Goal: Information Seeking & Learning: Check status

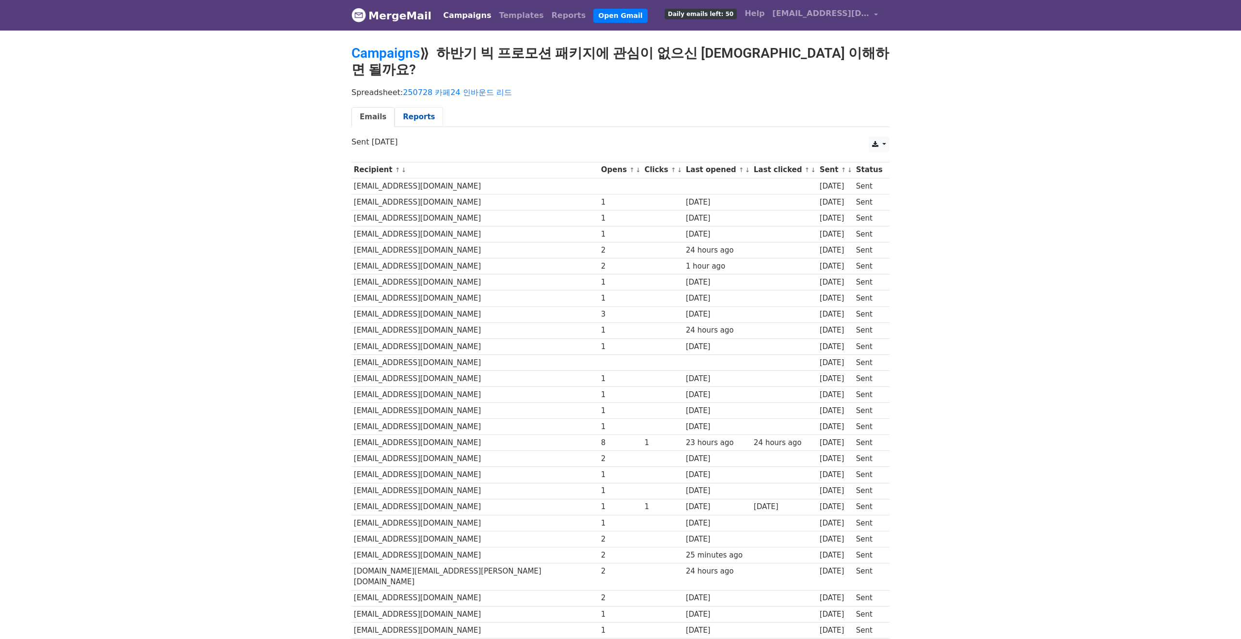
click at [423, 107] on link "Reports" at bounding box center [419, 117] width 48 height 20
click at [422, 107] on link "Reports" at bounding box center [419, 117] width 48 height 20
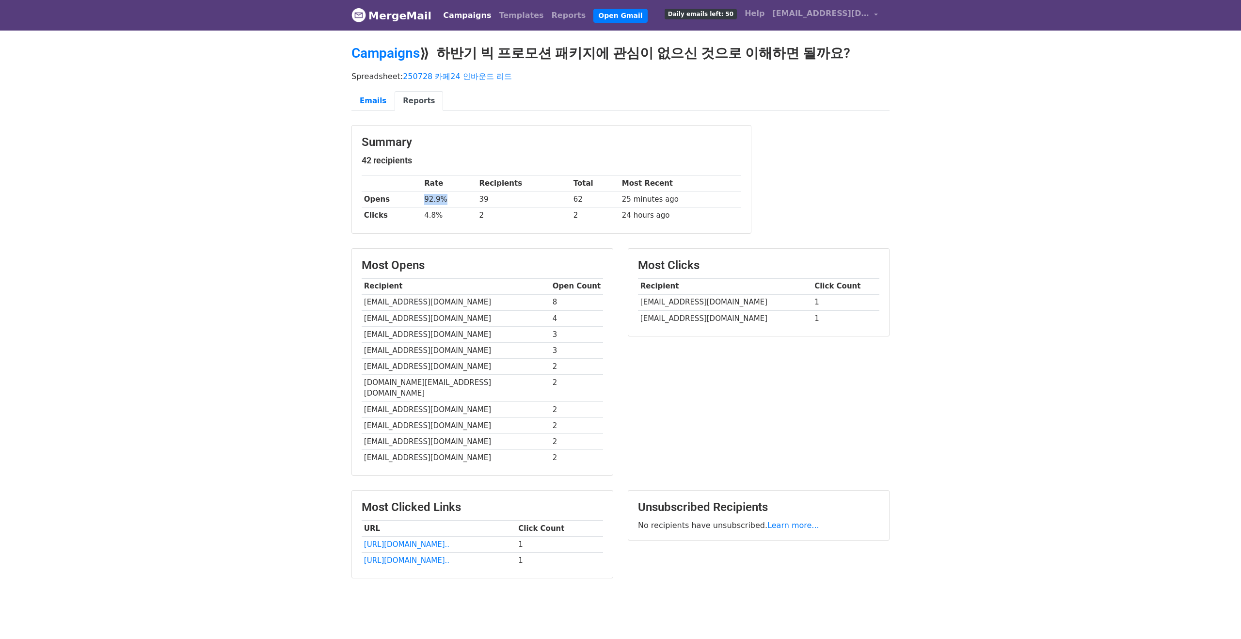
drag, startPoint x: 416, startPoint y: 197, endPoint x: 407, endPoint y: 197, distance: 9.7
click at [407, 197] on tr "Opens 92.9% 39 62 25 minutes ago" at bounding box center [552, 200] width 380 height 16
copy tr "92.9%"
click at [520, 142] on h3 "Summary" at bounding box center [552, 142] width 380 height 14
click at [413, 47] on link "Campaigns" at bounding box center [385, 53] width 68 height 16
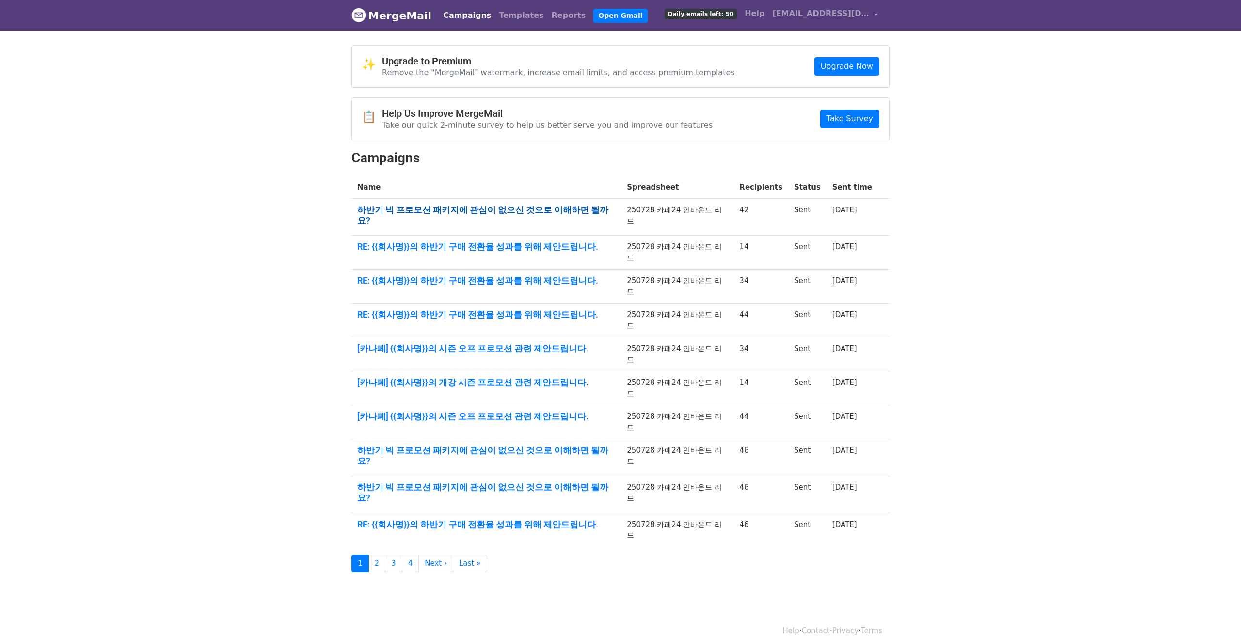
drag, startPoint x: 449, startPoint y: 225, endPoint x: 467, endPoint y: 213, distance: 21.2
click at [450, 236] on td "RE: {{회사명}}의 하반기 구매 전환율 성과를 위해 제안드립니다." at bounding box center [486, 253] width 270 height 34
click at [467, 212] on link "하반기 빅 프로모션 패키지에 관심이 없으신 것으로 이해하면 될까요?" at bounding box center [486, 215] width 258 height 21
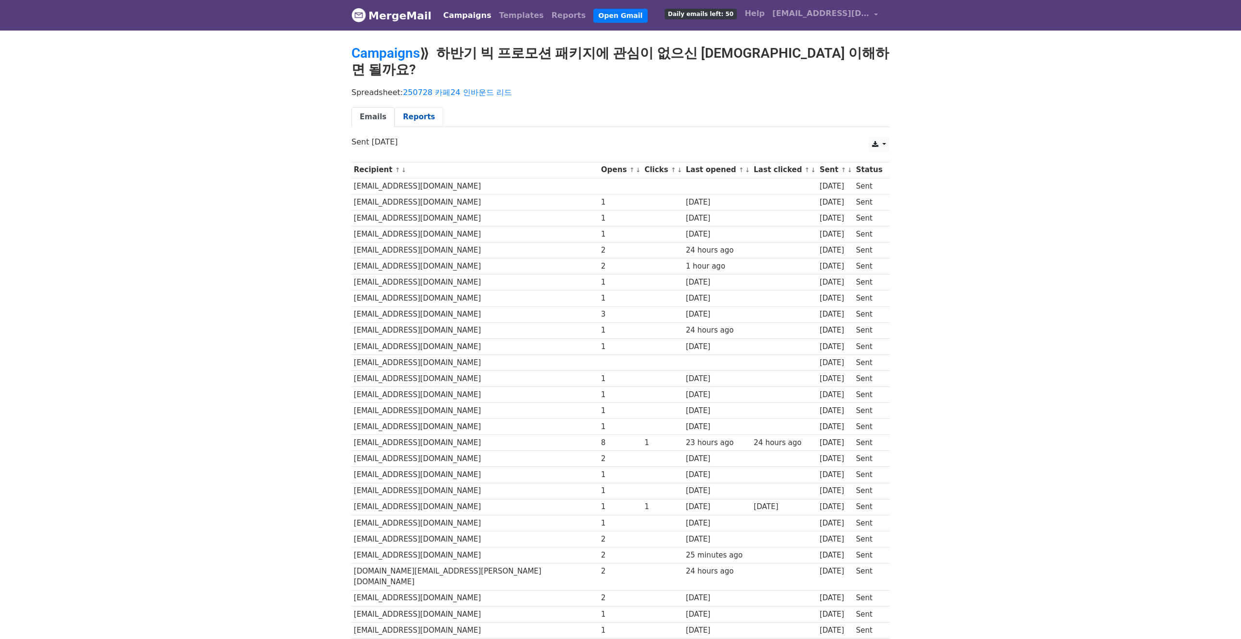
click at [423, 108] on link "Reports" at bounding box center [419, 117] width 48 height 20
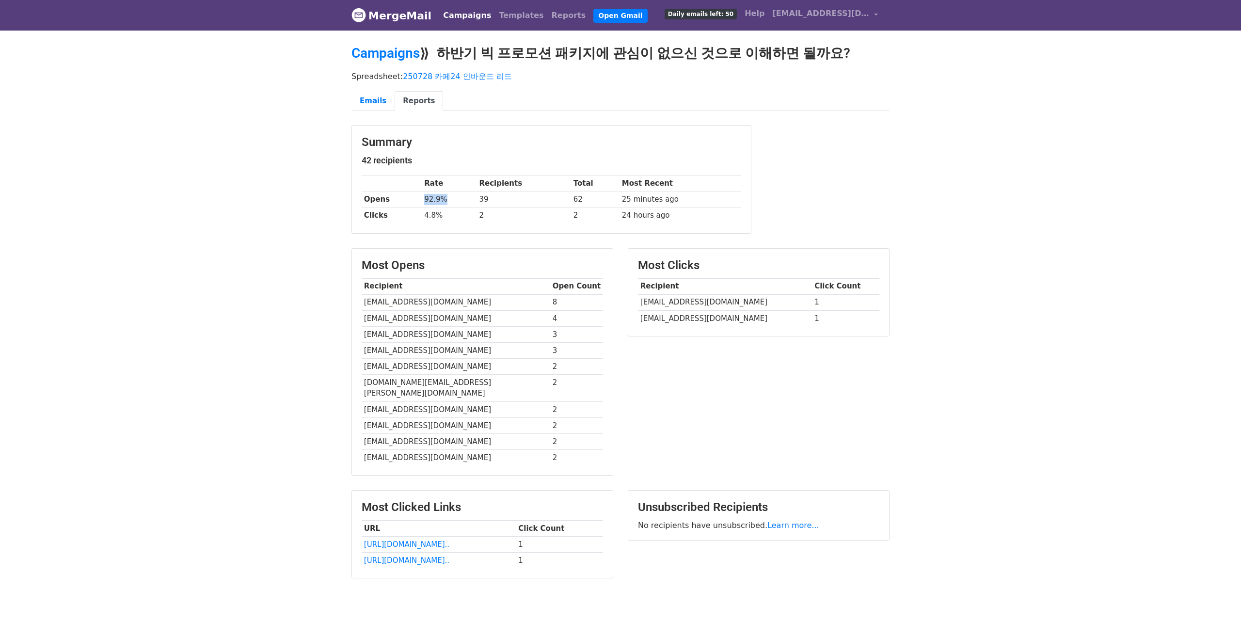
drag, startPoint x: 451, startPoint y: 202, endPoint x: 401, endPoint y: 201, distance: 50.0
click at [401, 201] on tr "Opens 92.9% 39 62 25 minutes ago" at bounding box center [552, 200] width 380 height 16
copy tr "92.9%"
click at [327, 194] on body "MergeMail Campaigns Templates Reports Open Gmail Daily emails left: 50 Help blu…" at bounding box center [620, 313] width 1241 height 627
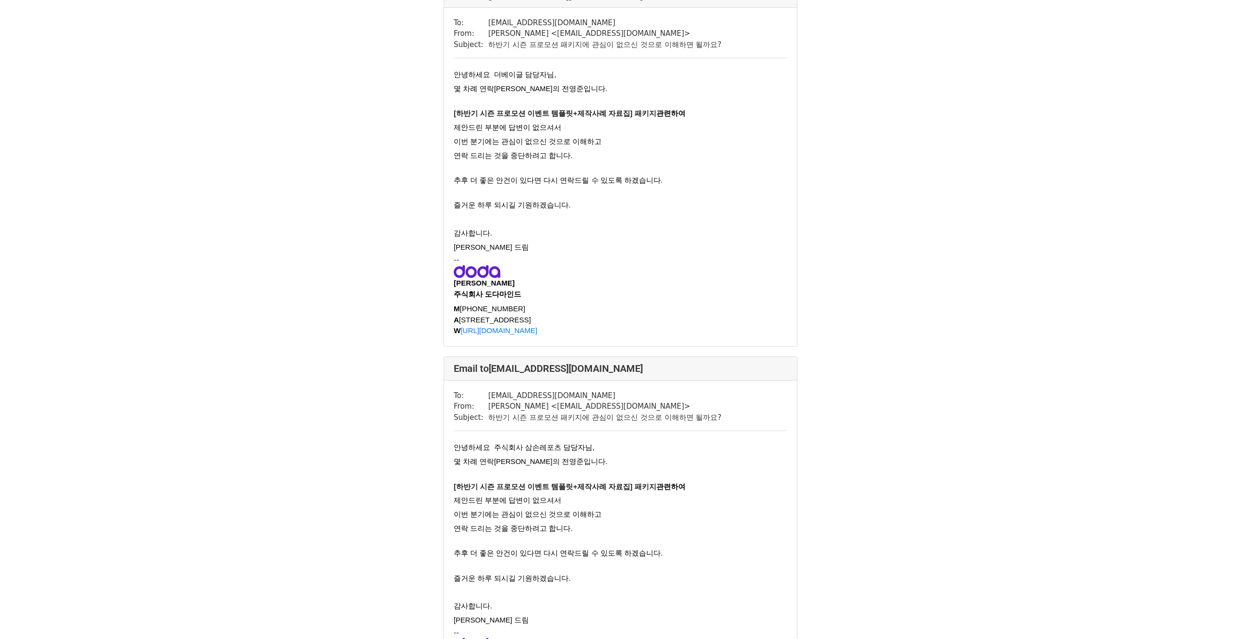
scroll to position [1476, 0]
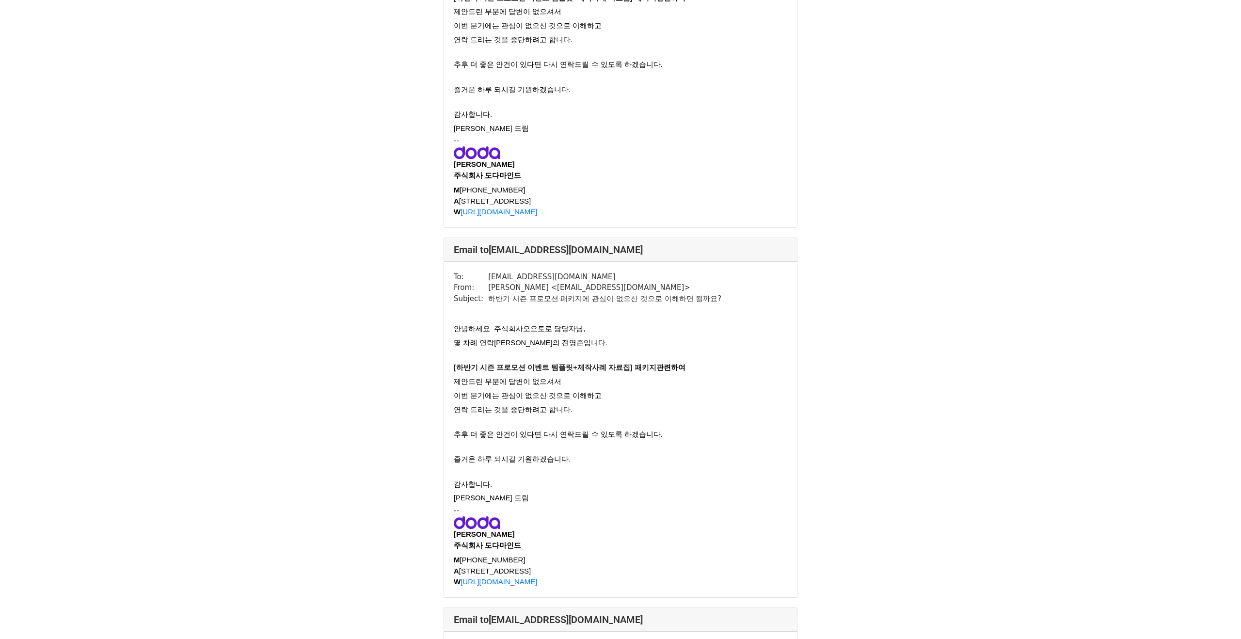
scroll to position [1726, 0]
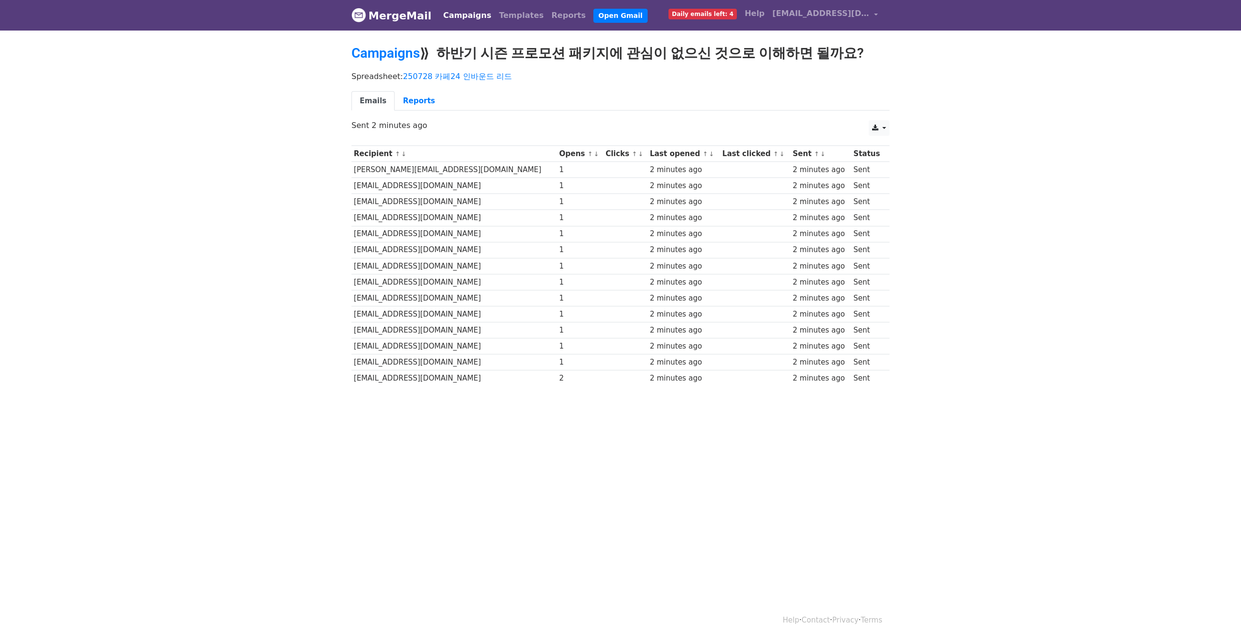
click at [351, 60] on div "Campaigns ⟫ 하반기 시즌 프로모션 패키지에 관심이 없으신 것으로 이해하면 될까요?" at bounding box center [620, 55] width 553 height 21
click at [356, 54] on link "Campaigns" at bounding box center [385, 53] width 68 height 16
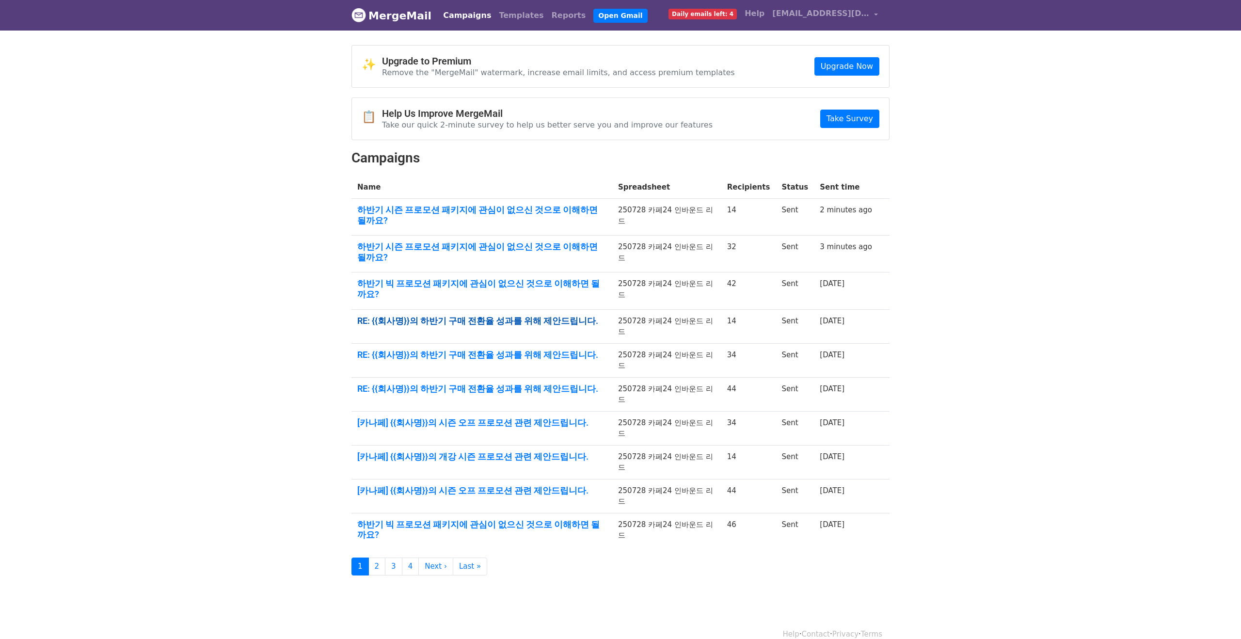
click at [548, 316] on link "RE: {{회사명}}의 하반기 구매 전환율 성과를 위해 제안드립니다." at bounding box center [481, 321] width 249 height 11
